Goal: Transaction & Acquisition: Book appointment/travel/reservation

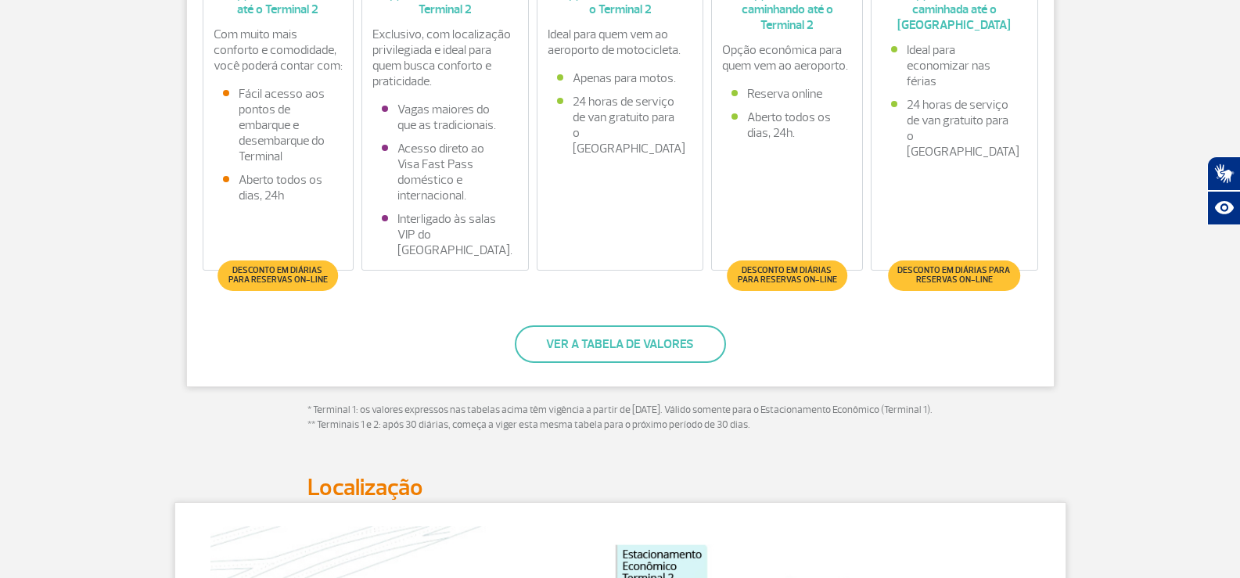
scroll to position [391, 0]
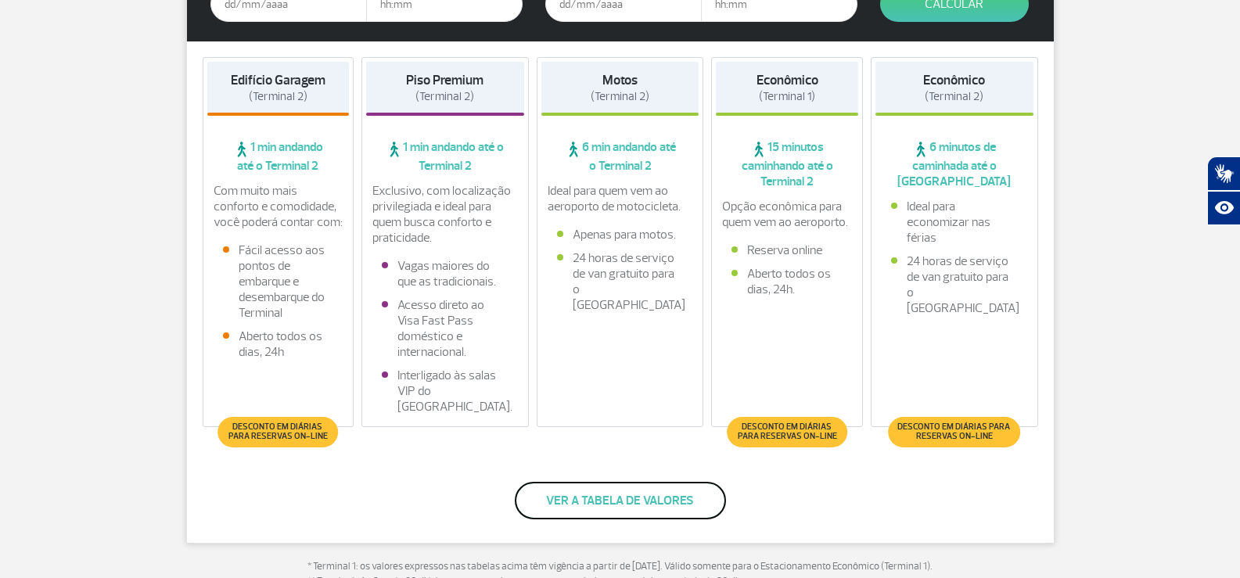
click at [684, 512] on button "Ver a tabela de valores" at bounding box center [620, 501] width 211 height 38
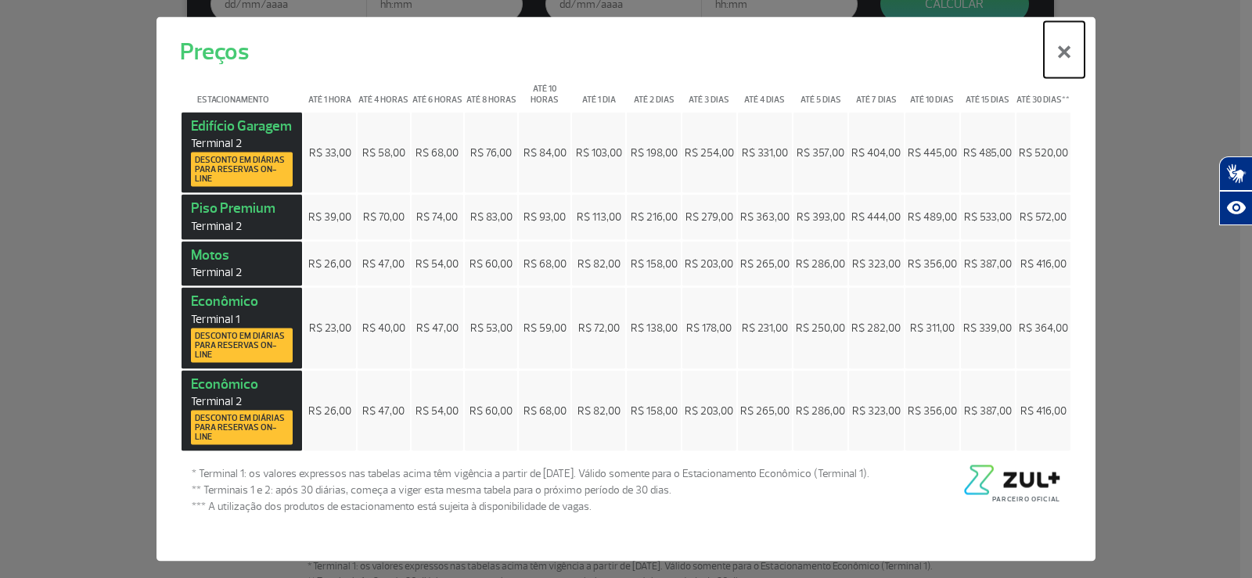
click at [1058, 54] on button "×" at bounding box center [1064, 49] width 41 height 56
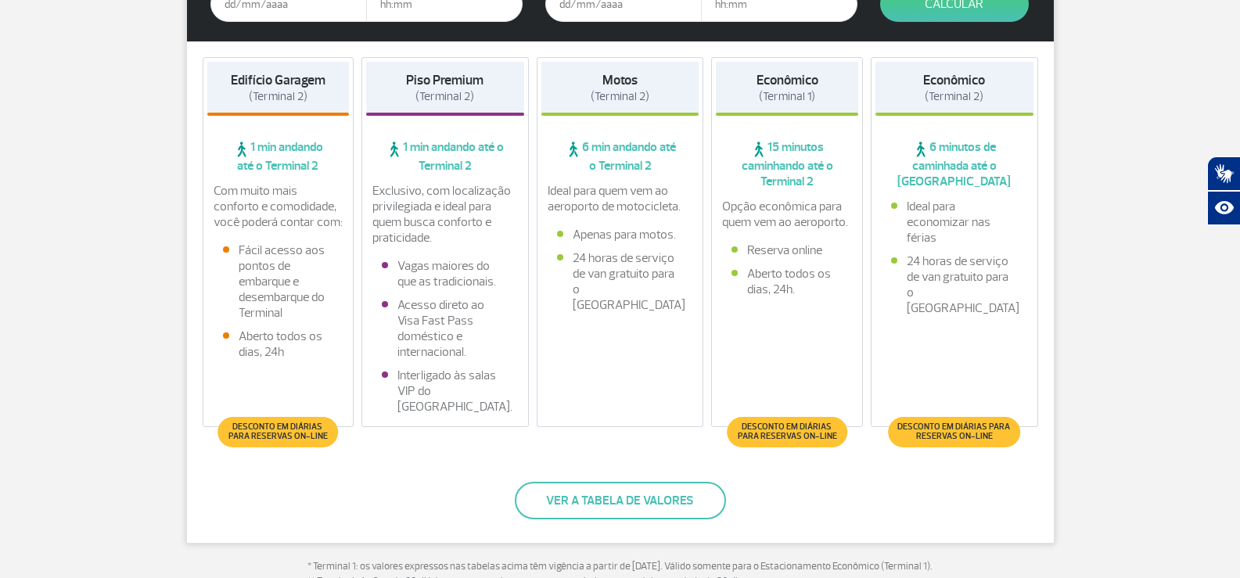
scroll to position [313, 0]
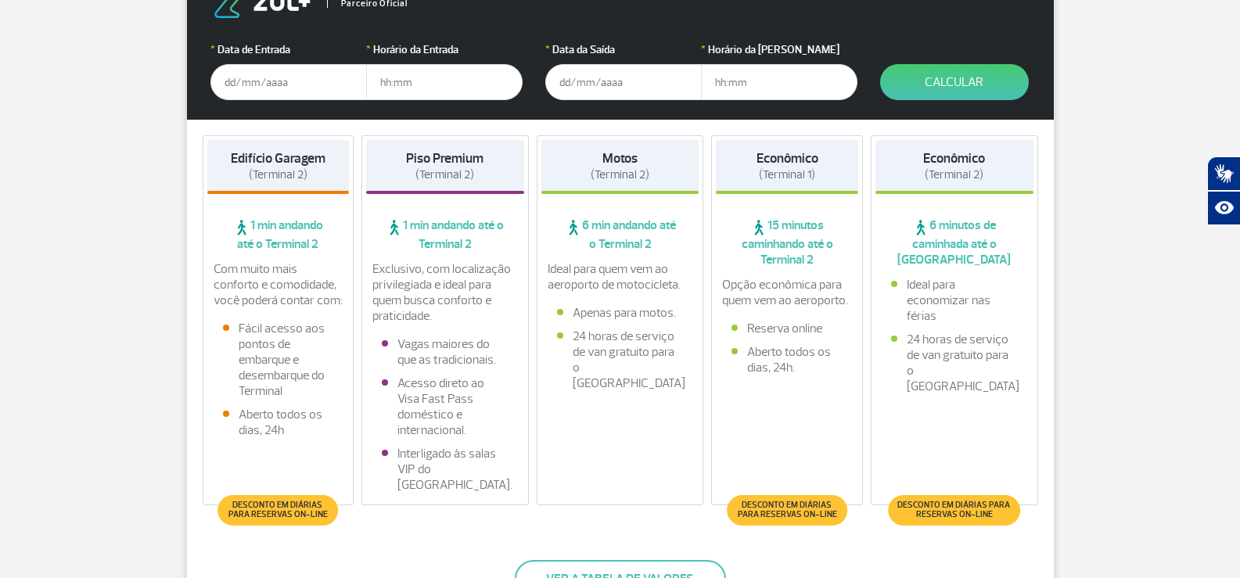
click at [236, 81] on input "text" at bounding box center [288, 82] width 156 height 36
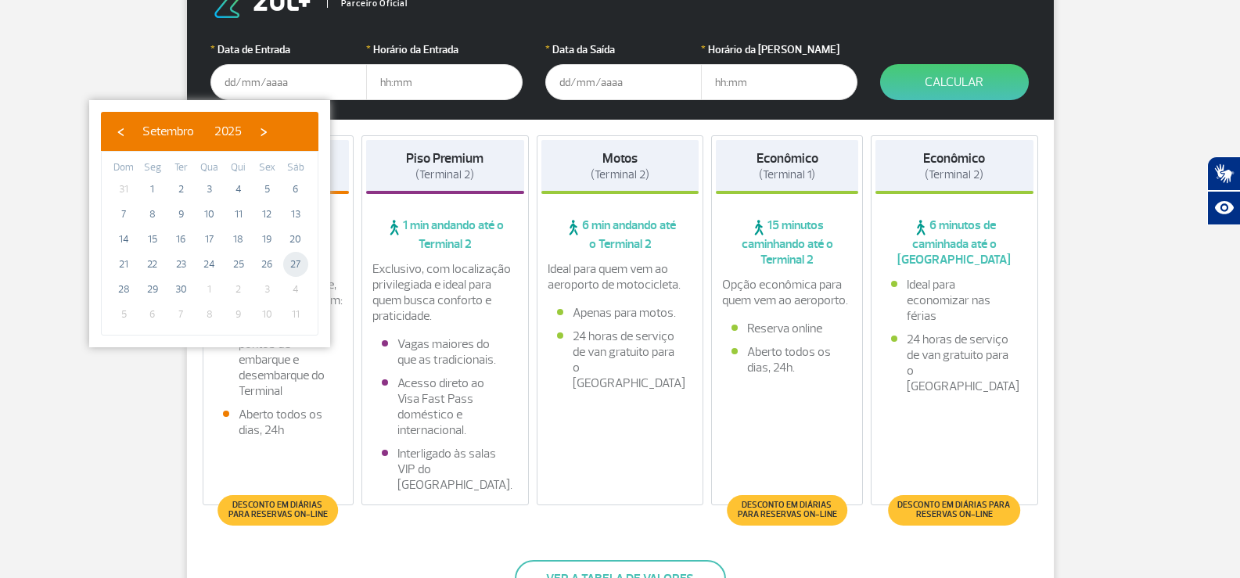
click at [297, 267] on span "27" at bounding box center [295, 264] width 25 height 25
type input "[DATE]"
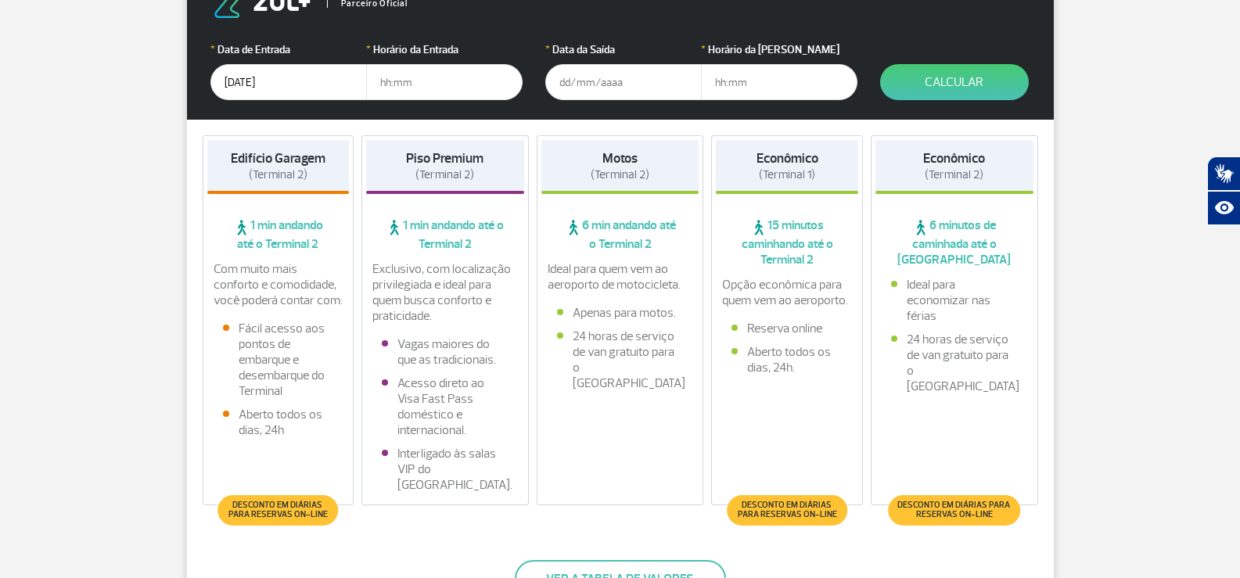
click at [402, 76] on input "text" at bounding box center [444, 82] width 156 height 36
type input "1"
type input "0"
type input "1"
type input "01:00"
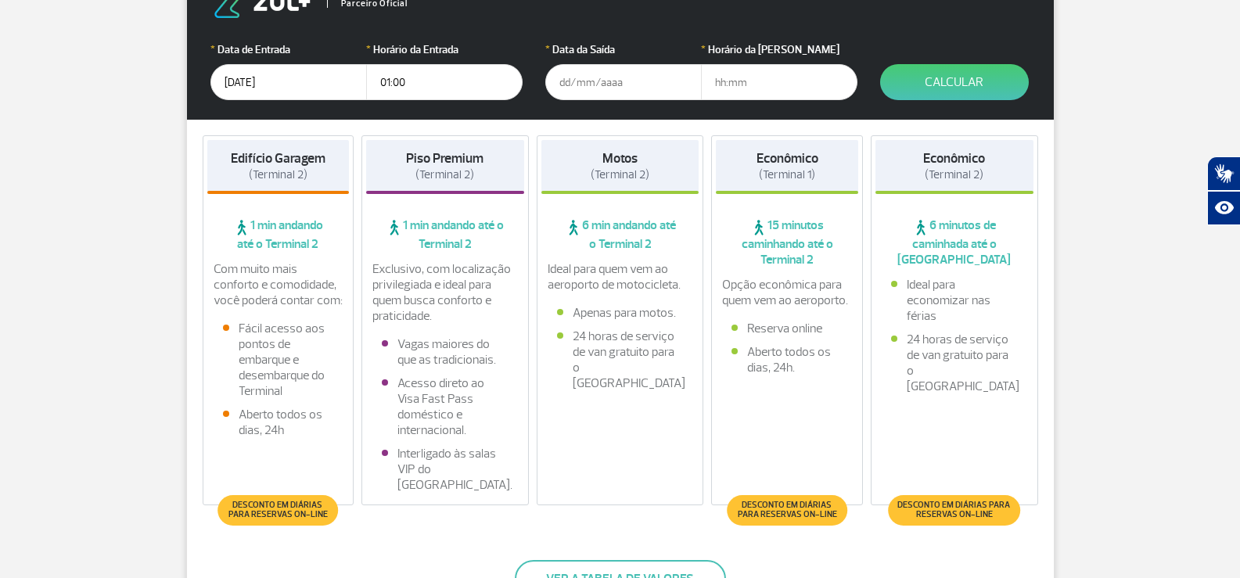
click at [560, 76] on input "text" at bounding box center [623, 82] width 156 height 36
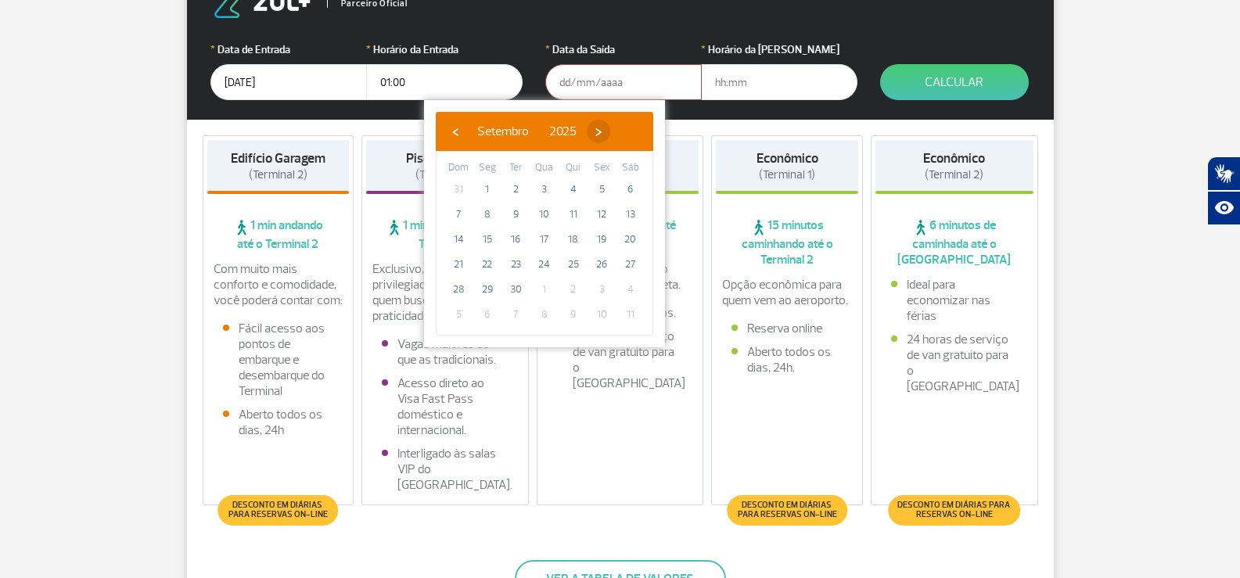
click at [610, 135] on span "›" at bounding box center [598, 131] width 23 height 23
click at [542, 185] on span "1" at bounding box center [544, 189] width 25 height 25
type input "[DATE]"
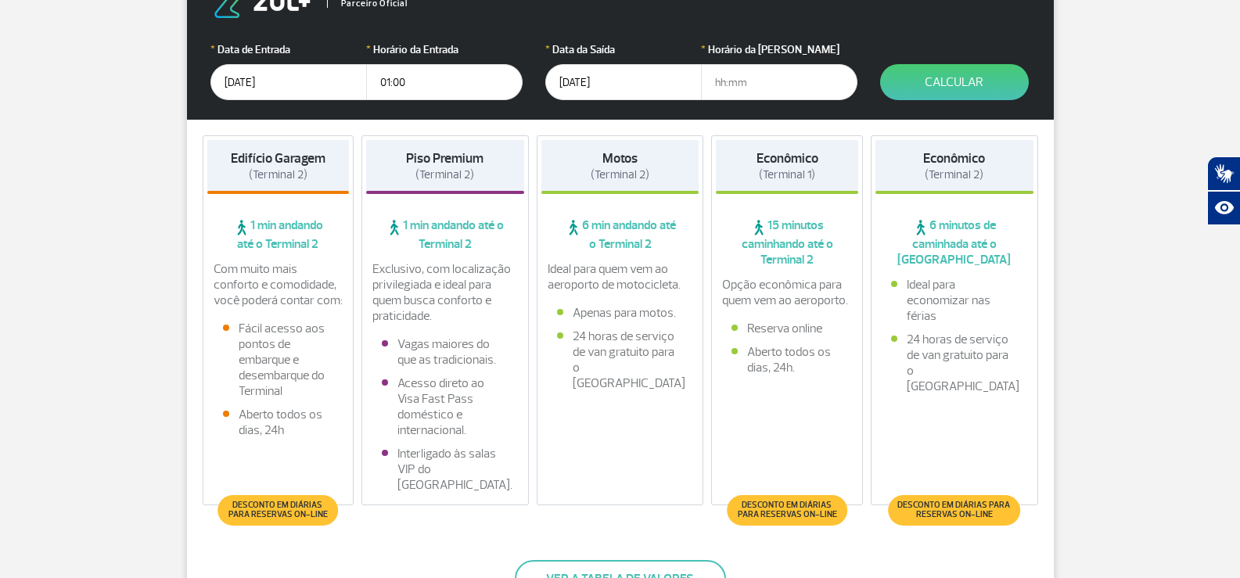
click at [750, 85] on input "text" at bounding box center [779, 82] width 156 height 36
type input "20:00"
click at [991, 81] on button "Calcular" at bounding box center [954, 82] width 149 height 36
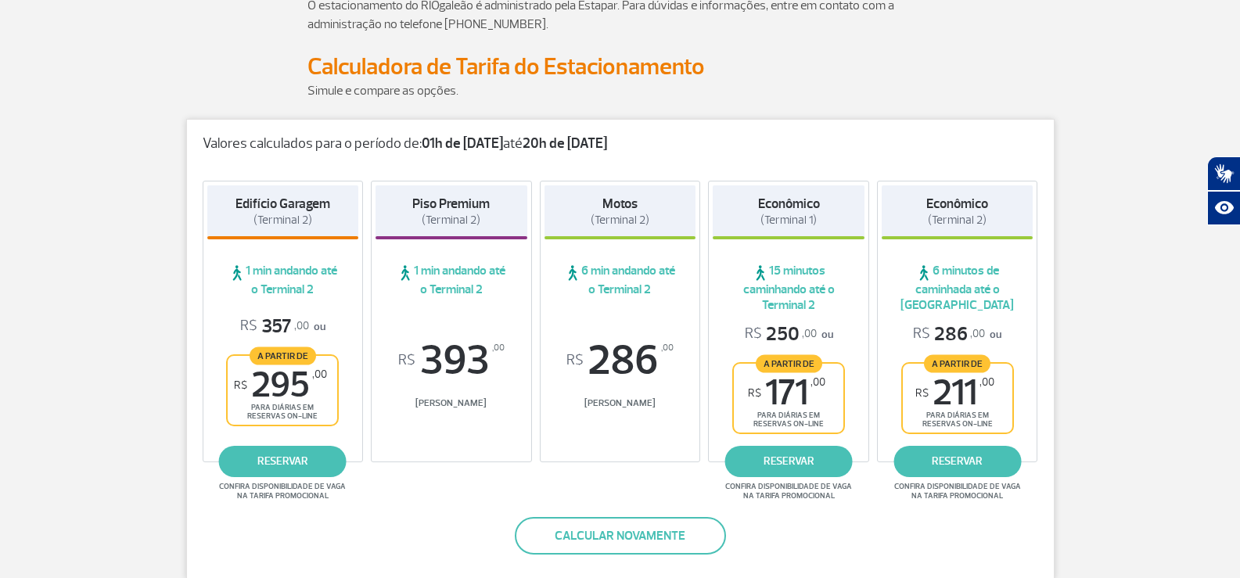
scroll to position [318, 0]
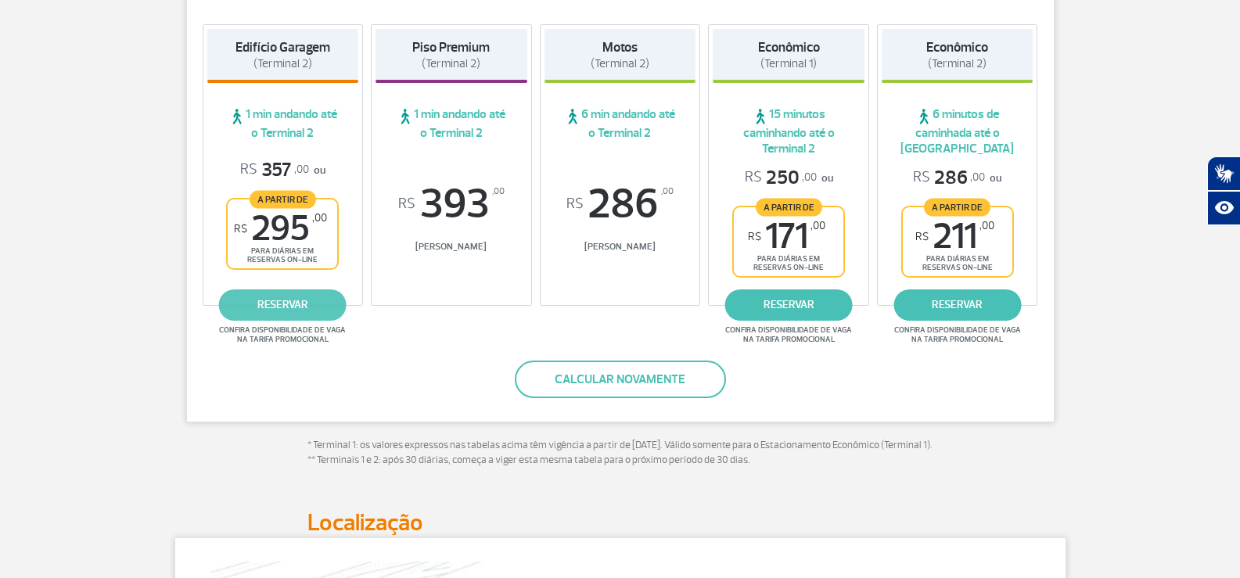
click at [264, 308] on link "reservar" at bounding box center [283, 305] width 128 height 31
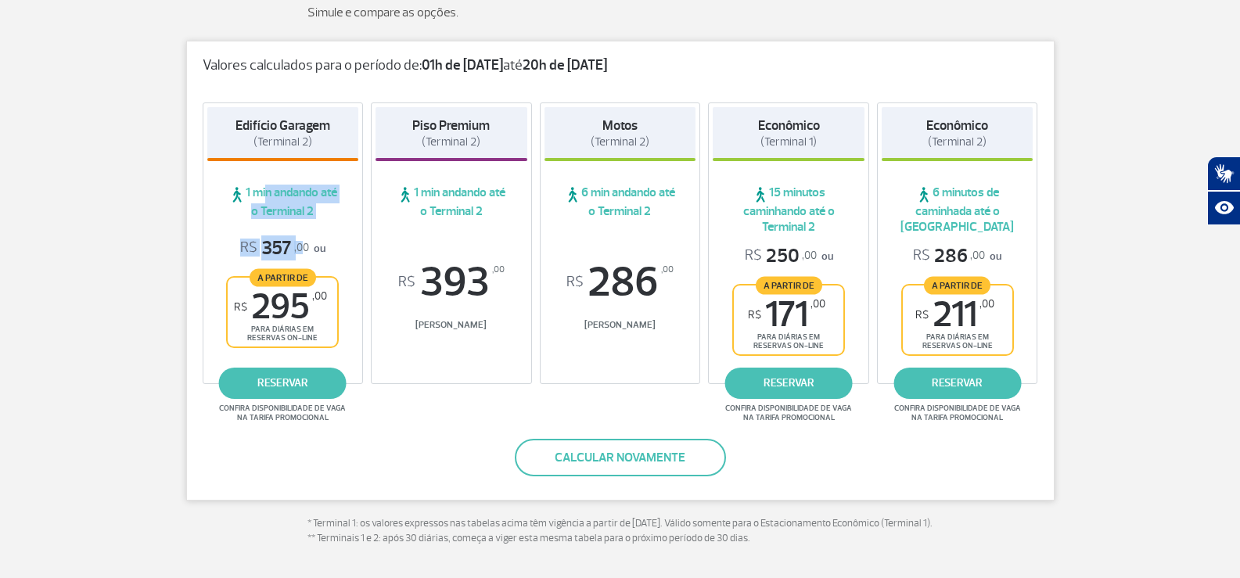
drag, startPoint x: 273, startPoint y: 198, endPoint x: 305, endPoint y: 214, distance: 35.7
click at [300, 243] on div "Edifício Garagem (Terminal 2) 1 min andando até o Terminal 2 R$ 357 ,00 ou A pa…" at bounding box center [283, 243] width 161 height 282
drag, startPoint x: 341, startPoint y: 221, endPoint x: 309, endPoint y: 167, distance: 62.8
click at [308, 167] on div "Edifício Garagem (Terminal 2) 1 min andando até o Terminal 2 R$ 357 ,00 ou A pa…" at bounding box center [283, 243] width 161 height 282
drag, startPoint x: 746, startPoint y: 150, endPoint x: 728, endPoint y: 127, distance: 29.1
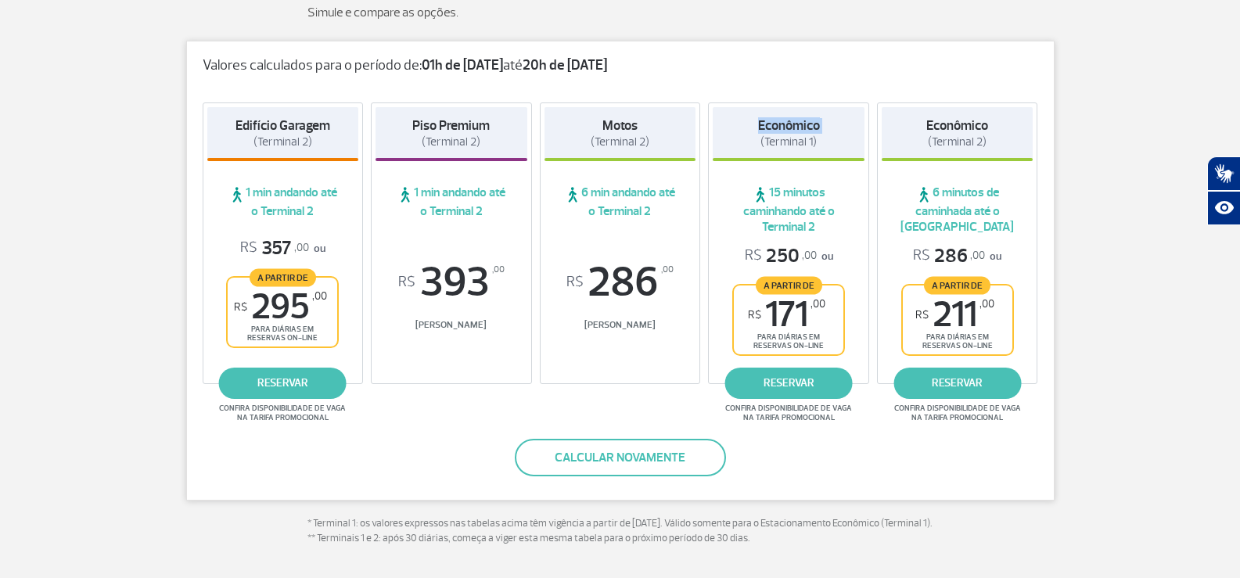
click at [728, 130] on div "Econômico (Terminal 1)" at bounding box center [789, 134] width 152 height 54
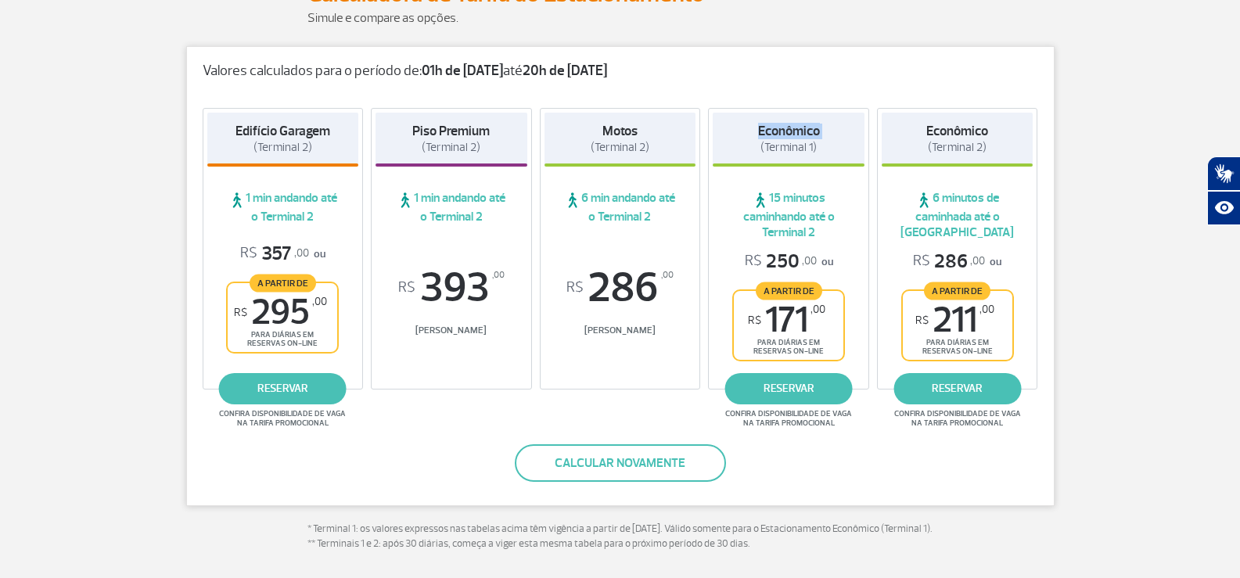
scroll to position [313, 0]
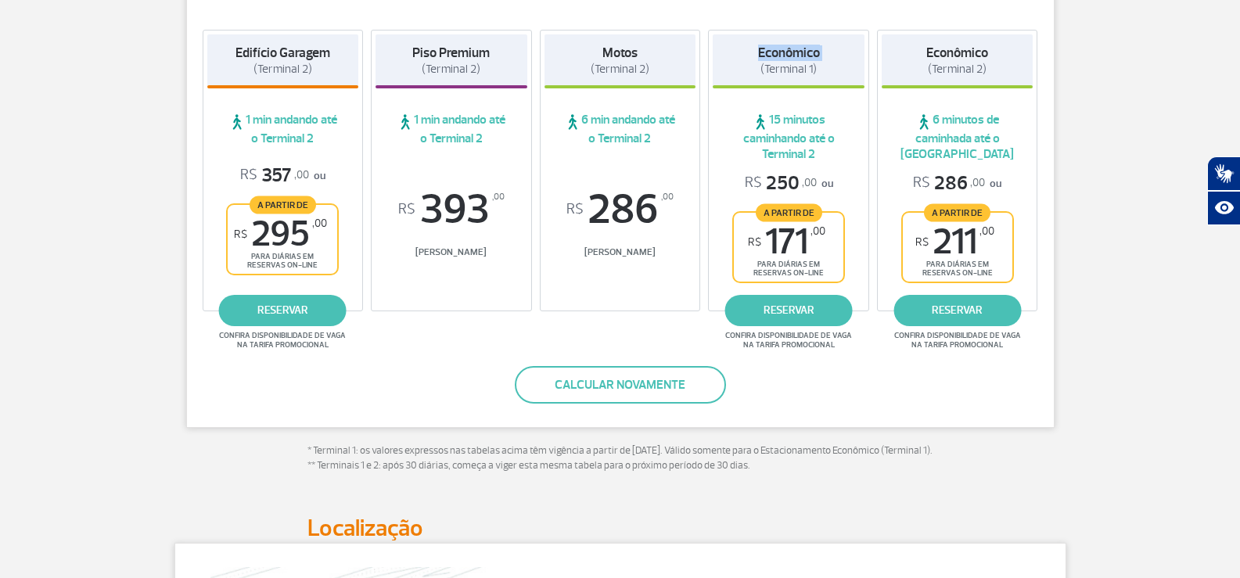
click at [758, 65] on h4 "Econômico (Terminal 1)" at bounding box center [789, 61] width 62 height 32
drag, startPoint x: 764, startPoint y: 72, endPoint x: 814, endPoint y: 78, distance: 50.5
click at [814, 78] on div "Econômico (Terminal 1)" at bounding box center [789, 61] width 152 height 54
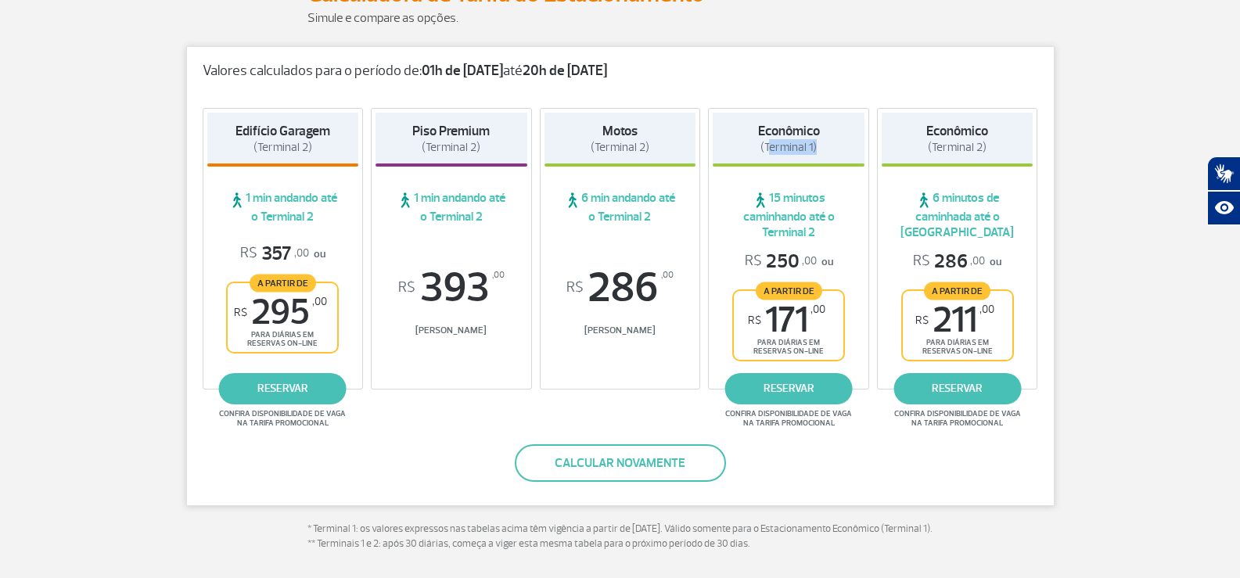
drag, startPoint x: 818, startPoint y: 233, endPoint x: 751, endPoint y: 193, distance: 77.6
click at [751, 193] on span "15 minutos caminhando até o Terminal 2" at bounding box center [789, 215] width 152 height 50
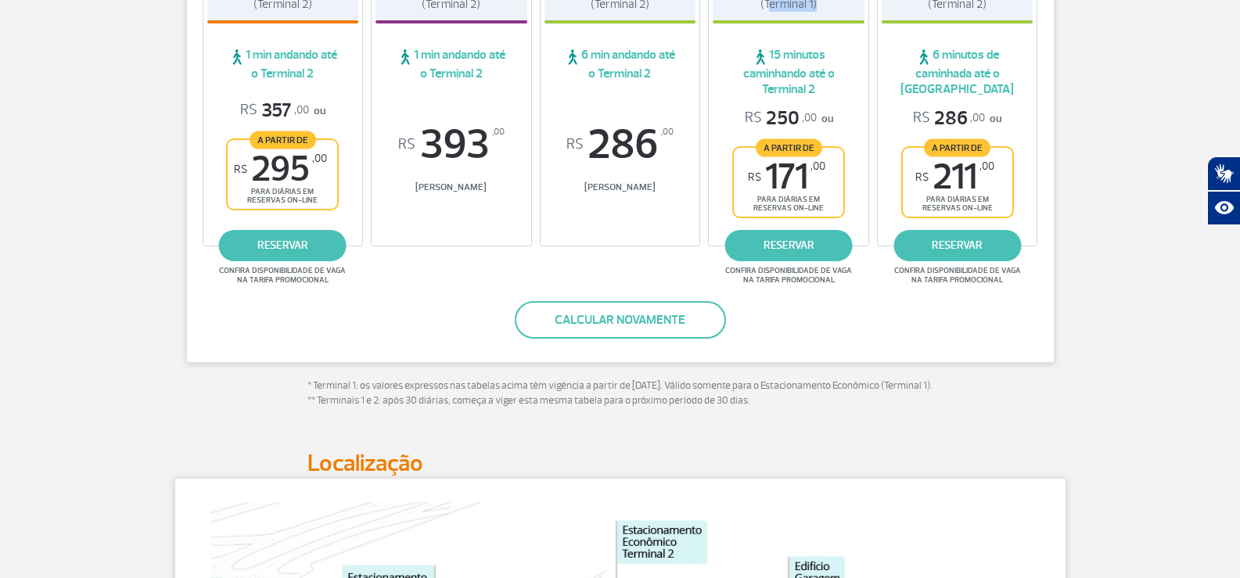
scroll to position [0, 0]
